Goal: Check status: Check status

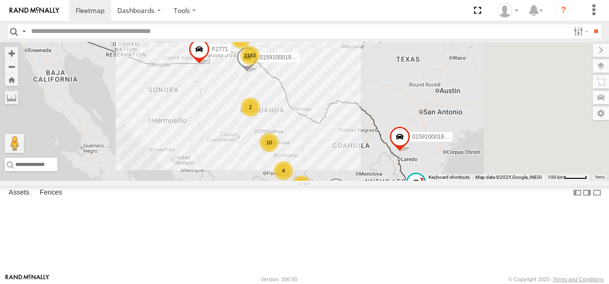
drag, startPoint x: 385, startPoint y: 92, endPoint x: 315, endPoint y: 201, distance: 129.2
click at [315, 181] on div "AN536776 AN538709 015910001811580 F2771 1183 015910001975823 31 2 19 10 4 7 3 2…" at bounding box center [304, 111] width 609 height 139
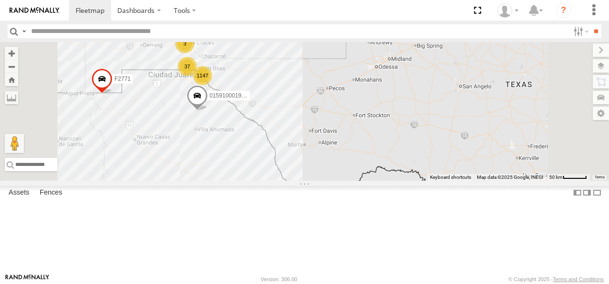
drag, startPoint x: 380, startPoint y: 169, endPoint x: 374, endPoint y: 72, distance: 96.9
click at [374, 75] on div "AN536776 AN538709 015910001811580 F2771 015910001975823 AN53113 1147 3 37" at bounding box center [304, 111] width 609 height 139
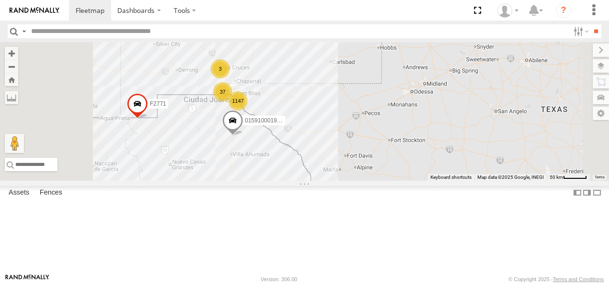
drag, startPoint x: 338, startPoint y: 132, endPoint x: 361, endPoint y: 214, distance: 84.5
click at [361, 181] on div "AN536776 AN538709 015910001811580 F2771 015910001975823 AN53113 1147 3 37 8 2 2…" at bounding box center [304, 111] width 609 height 139
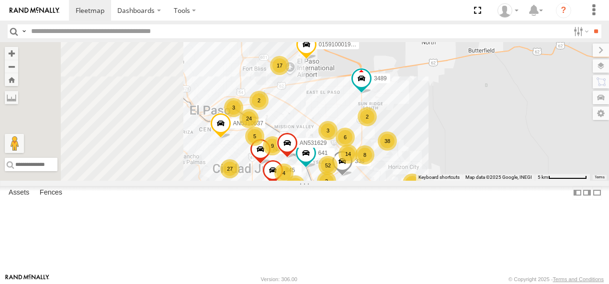
click at [338, 175] on div "52" at bounding box center [327, 165] width 19 height 19
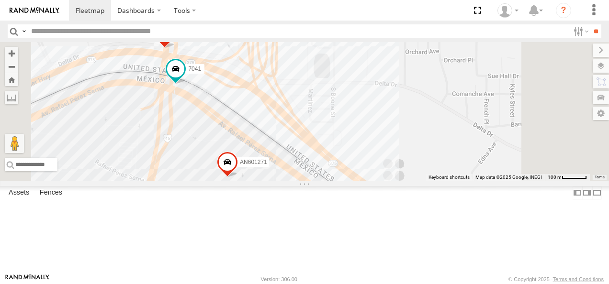
drag, startPoint x: 335, startPoint y: 138, endPoint x: 359, endPoint y: 177, distance: 45.2
click at [359, 177] on div "AN536776 AN538709 015910001811580 F2771 015910001975823 AN53113 AN539582 AN5310…" at bounding box center [304, 111] width 609 height 139
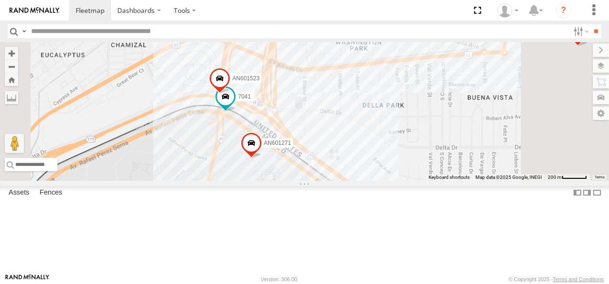
drag, startPoint x: 449, startPoint y: 198, endPoint x: 373, endPoint y: 87, distance: 134.7
click at [373, 87] on div "AN536776 AN538709 015910001811580 F2771 015910001975823 AN53113 AN539582 AN5310…" at bounding box center [304, 111] width 609 height 139
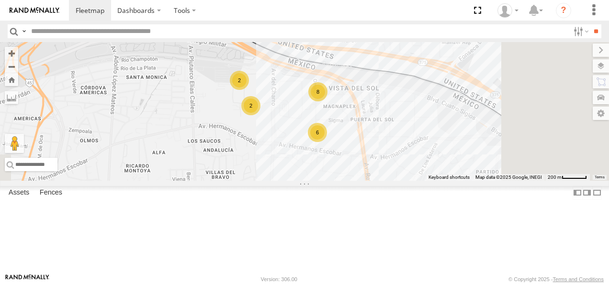
drag, startPoint x: 439, startPoint y: 132, endPoint x: 415, endPoint y: 136, distance: 24.3
click at [415, 136] on div "AN536776 AN538709 015910001811580 F2771 015910001975823 AN53113 AN539582 AN5310…" at bounding box center [304, 111] width 609 height 139
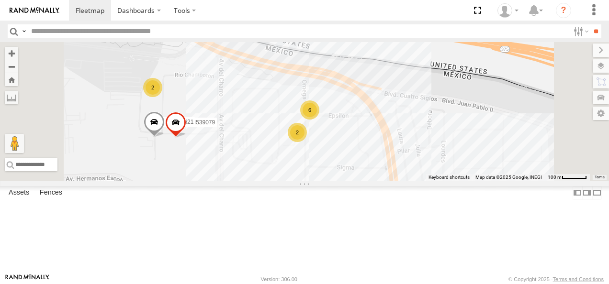
drag, startPoint x: 473, startPoint y: 173, endPoint x: 443, endPoint y: 185, distance: 32.0
click at [443, 181] on div "AN536776 AN538709 015910001811580 F2771 015910001975823 AN53113 AN539582 AN5310…" at bounding box center [304, 111] width 609 height 139
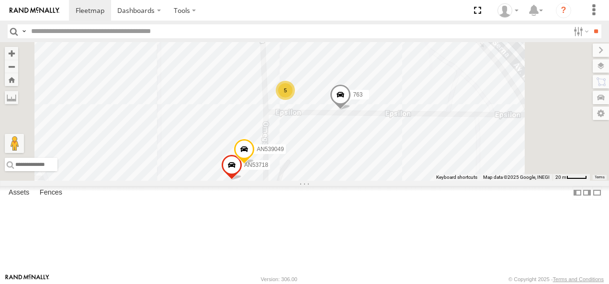
drag, startPoint x: 395, startPoint y: 136, endPoint x: 412, endPoint y: 167, distance: 35.4
click at [412, 167] on div "AN536776 AN538709 015910001811580 F2771 015910001975823 AN53113 AN539582 AN5310…" at bounding box center [304, 111] width 609 height 139
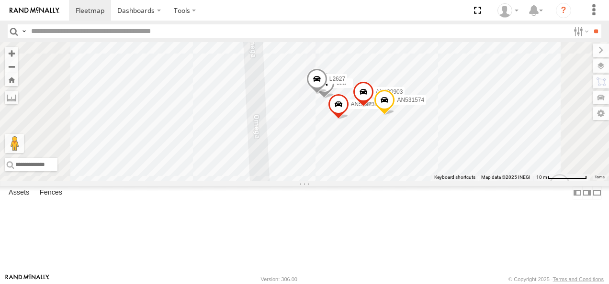
drag, startPoint x: 386, startPoint y: 125, endPoint x: 390, endPoint y: 159, distance: 33.7
click at [391, 160] on div "AN536776 AN538709 015910001811580 F2771 015910001975823 AN53113 AN539582 AN5310…" at bounding box center [304, 111] width 609 height 139
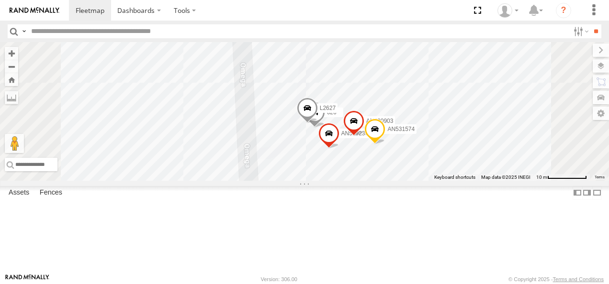
drag, startPoint x: 433, startPoint y: 133, endPoint x: 424, endPoint y: 162, distance: 30.0
click at [318, 124] on span at bounding box center [307, 111] width 21 height 26
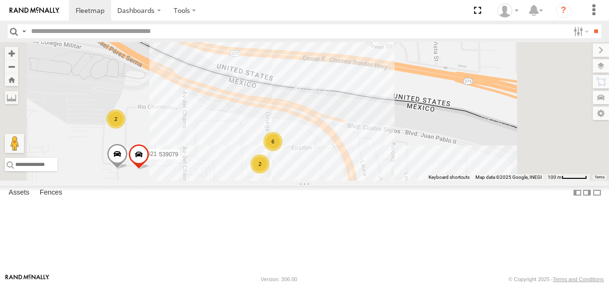
drag, startPoint x: 527, startPoint y: 188, endPoint x: 430, endPoint y: 168, distance: 98.7
click at [430, 170] on div "6 4 2 AN539079 2 AN536621" at bounding box center [304, 111] width 609 height 139
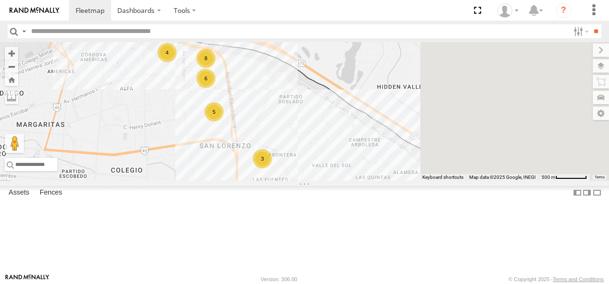
drag, startPoint x: 523, startPoint y: 215, endPoint x: 338, endPoint y: 131, distance: 203.6
click at [340, 131] on div "8 6 4 AN601271 3 5 2 AN538889" at bounding box center [304, 111] width 609 height 139
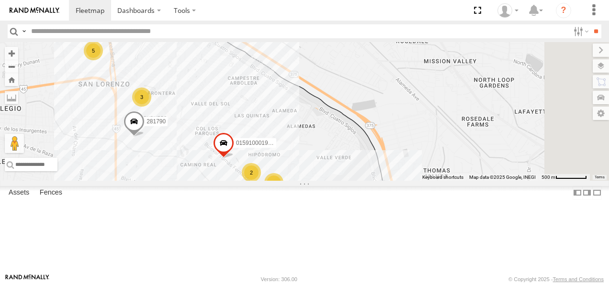
drag, startPoint x: 478, startPoint y: 210, endPoint x: 339, endPoint y: 119, distance: 166.4
click at [345, 120] on div "8 6 4 AN601271 3 5 2 AN538889 281790 015910001985509 3 2" at bounding box center [304, 111] width 609 height 139
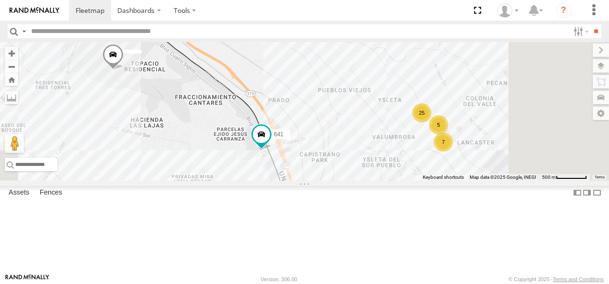
drag, startPoint x: 351, startPoint y: 135, endPoint x: 351, endPoint y: 64, distance: 71.4
click at [351, 65] on div "8 6 4 AN601271 3 5 2 AN538889 281790 015910001985509 3 2 5 25 7 641" at bounding box center [304, 111] width 609 height 139
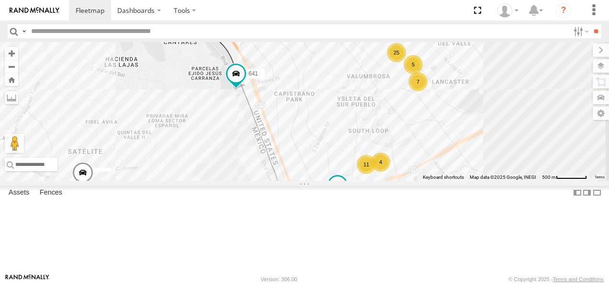
drag, startPoint x: 458, startPoint y: 160, endPoint x: 414, endPoint y: 90, distance: 83.0
click at [414, 92] on div "8 6 4 AN601271 3 5 2 AN538889 281790 015910001985509 3 2 5 25 7 641 9 11 4 205" at bounding box center [304, 111] width 609 height 139
